Goal: Information Seeking & Learning: Learn about a topic

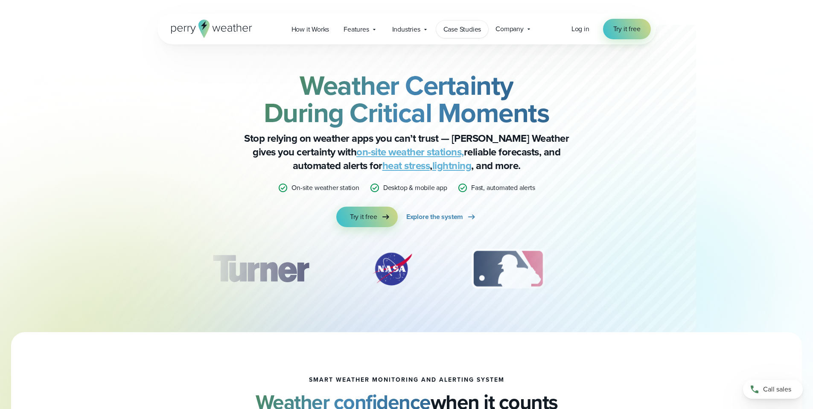
click at [469, 28] on span "Case Studies" at bounding box center [462, 29] width 38 height 10
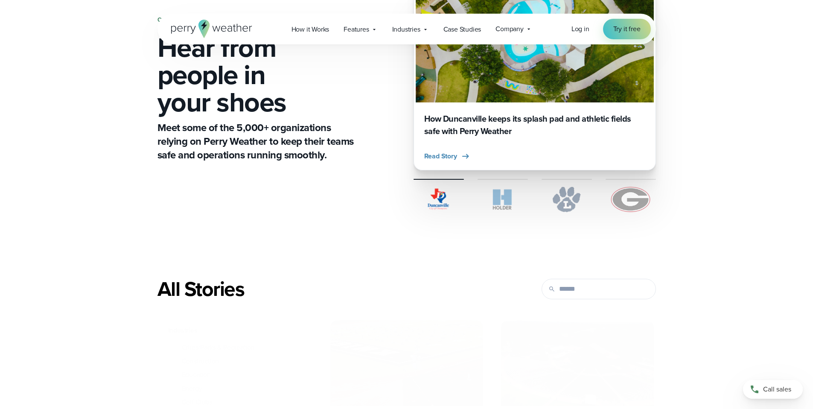
scroll to position [173, 0]
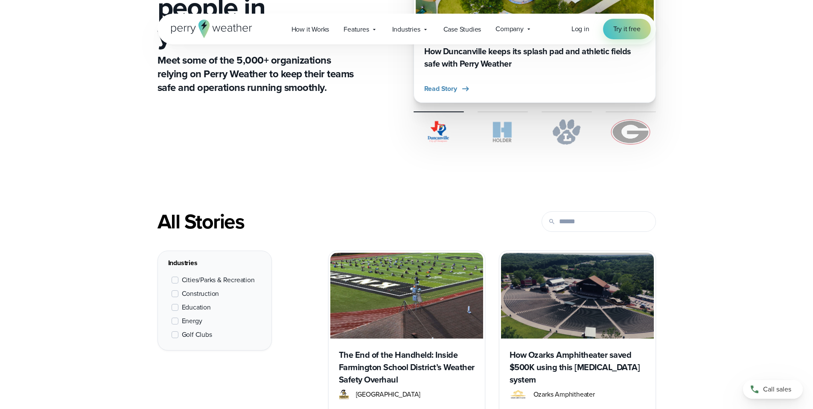
click at [239, 280] on span "Cities/Parks & Recreation" at bounding box center [218, 280] width 73 height 10
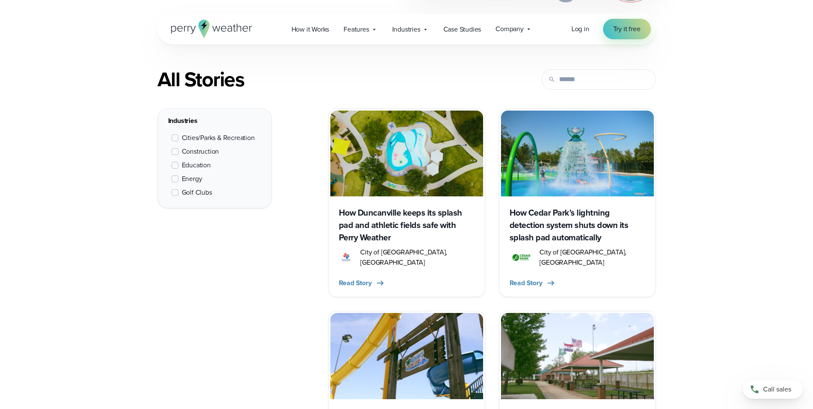
scroll to position [321, 0]
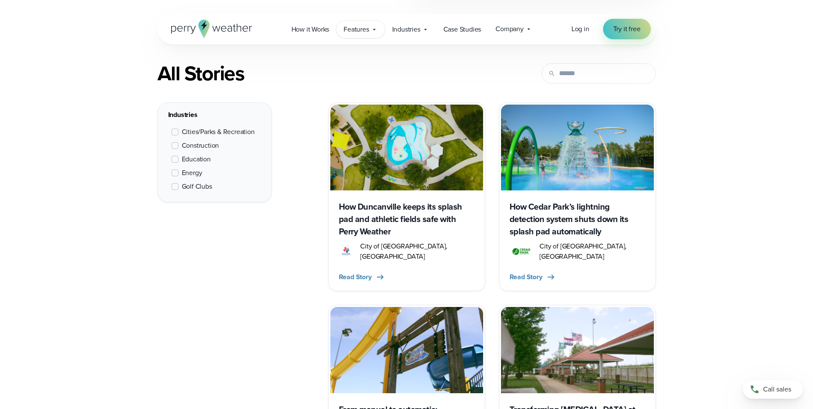
click at [346, 33] on span "Features" at bounding box center [355, 29] width 25 height 10
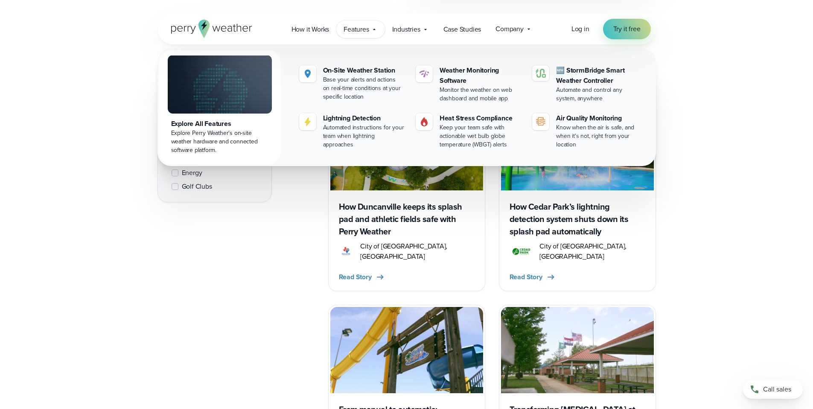
click at [256, 108] on img at bounding box center [220, 84] width 104 height 58
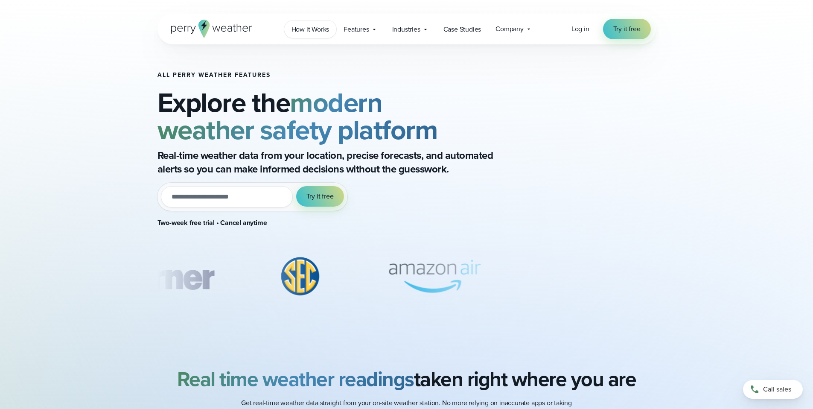
click at [293, 35] on link "How it Works" at bounding box center [310, 28] width 52 height 17
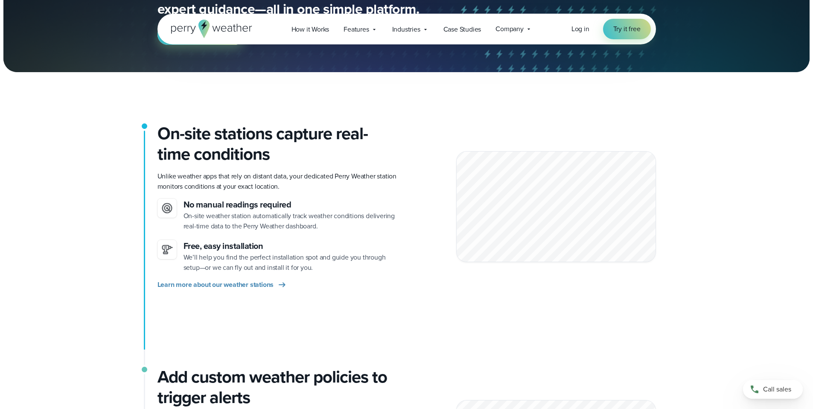
scroll to position [247, 0]
